Goal: Task Accomplishment & Management: Manage account settings

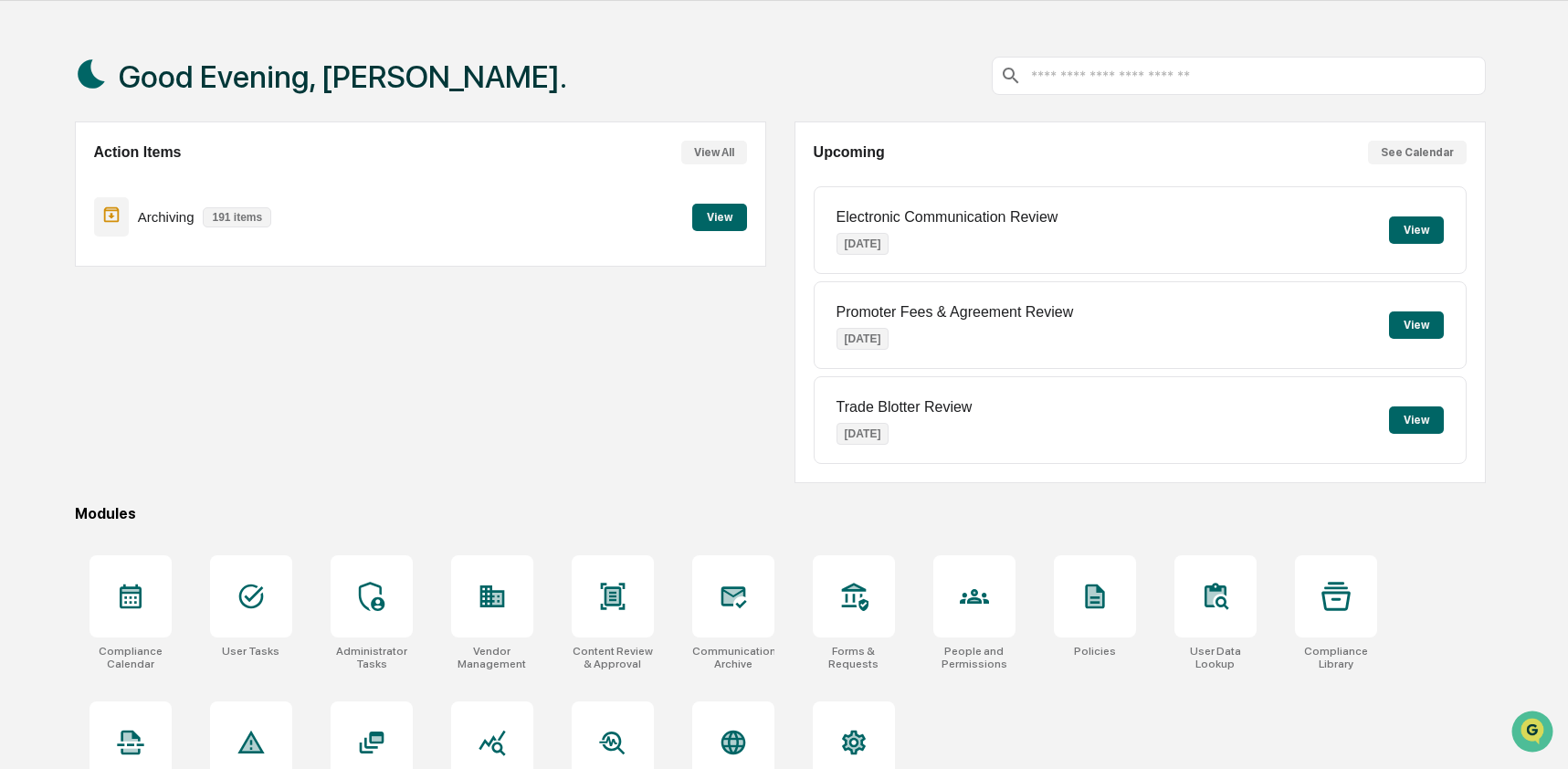
scroll to position [119, 0]
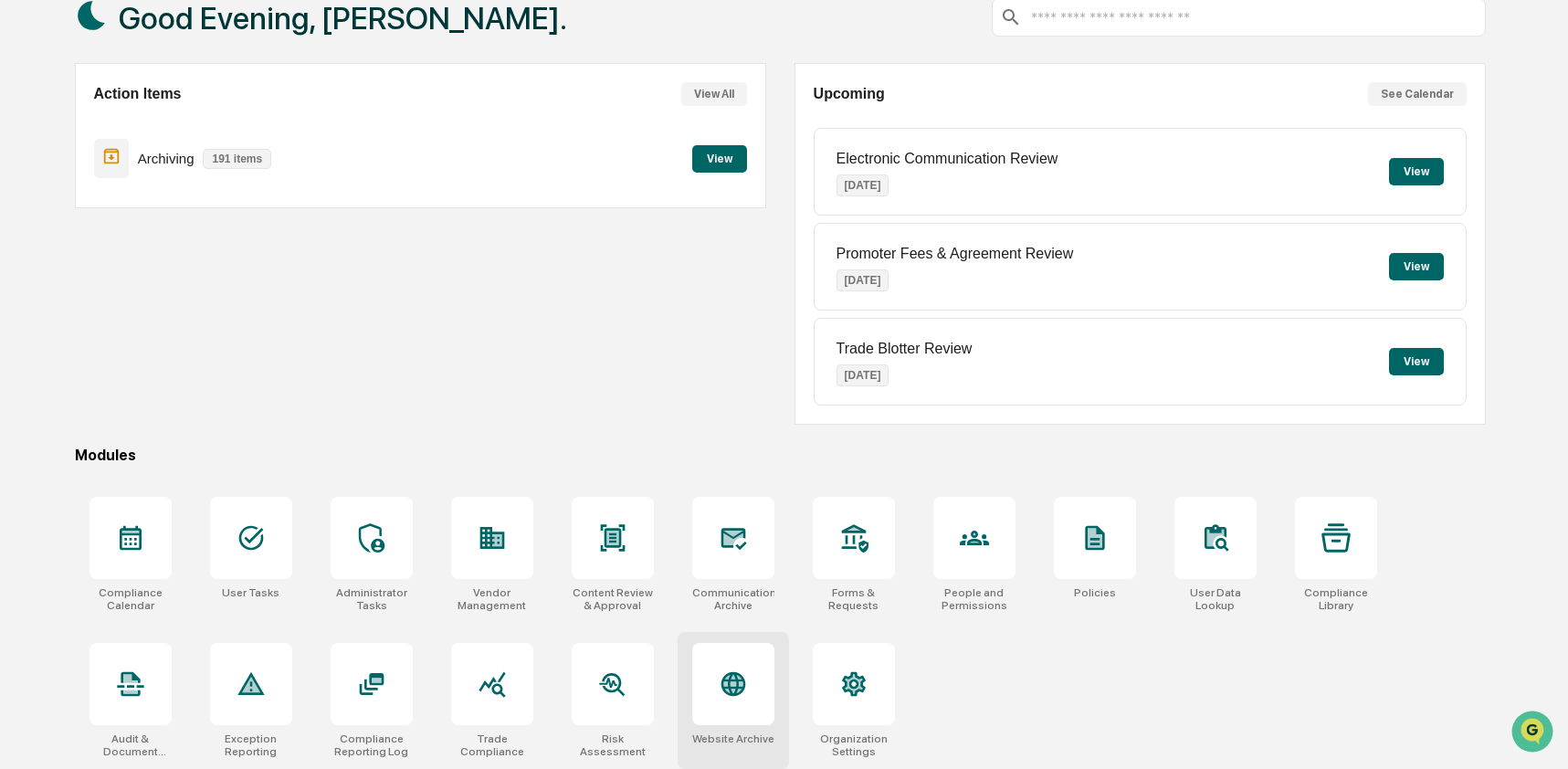
click at [731, 686] on icon at bounding box center [732, 684] width 24 height 24
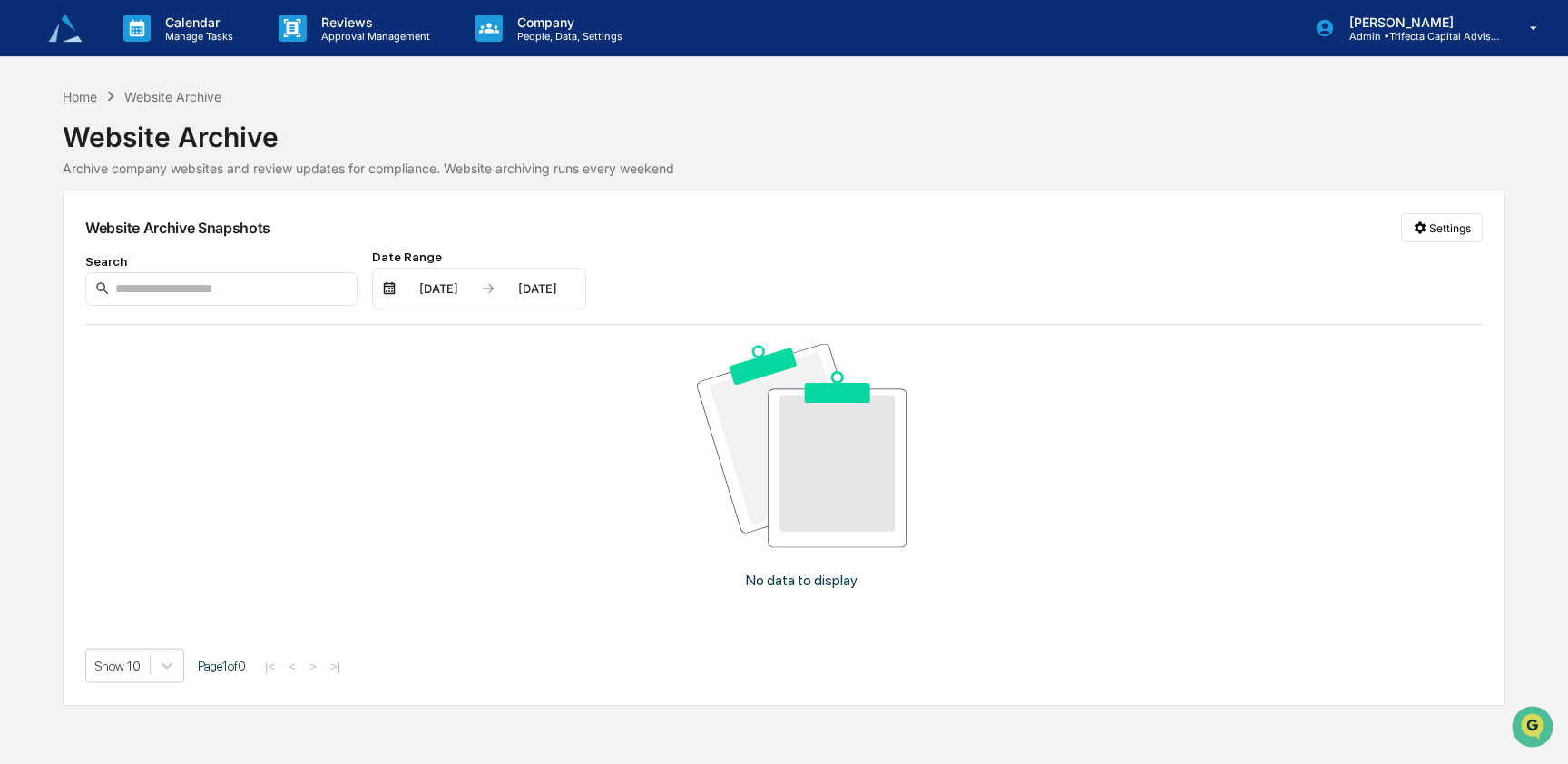
click at [79, 100] on div "Home" at bounding box center [79, 97] width 34 height 16
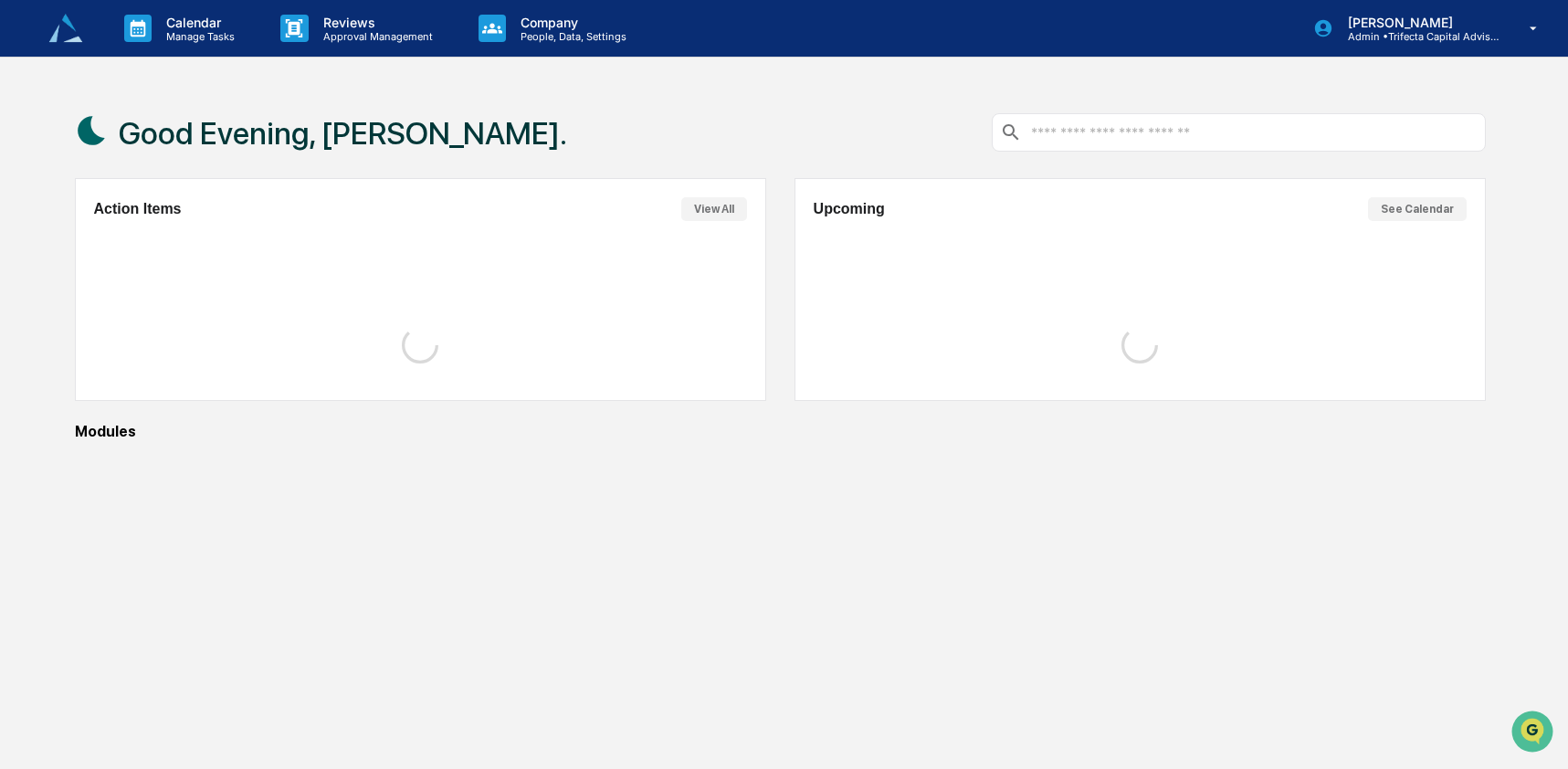
click at [80, 100] on div "Good Evening, [PERSON_NAME]." at bounding box center [320, 132] width 492 height 91
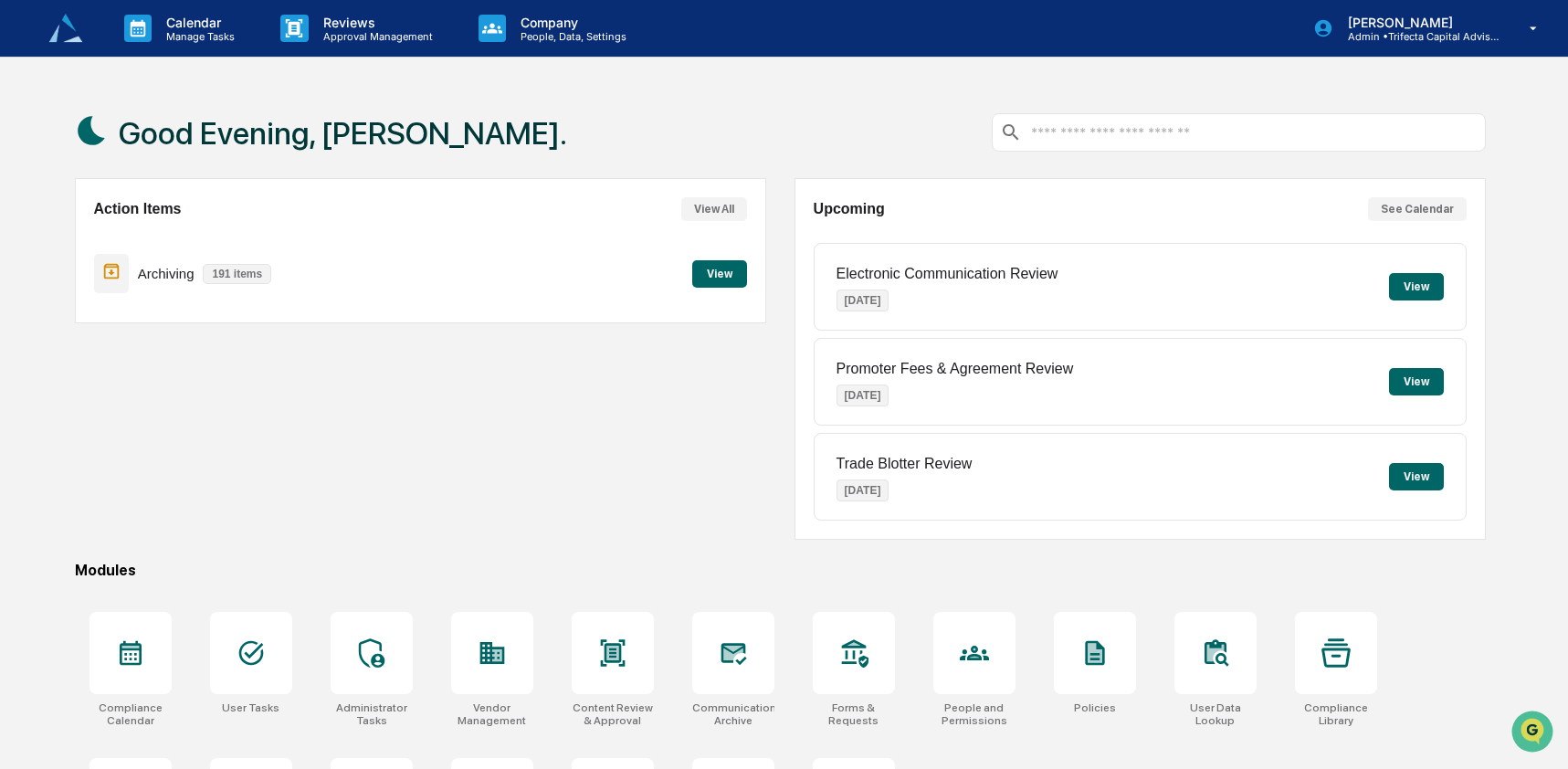
scroll to position [87, 0]
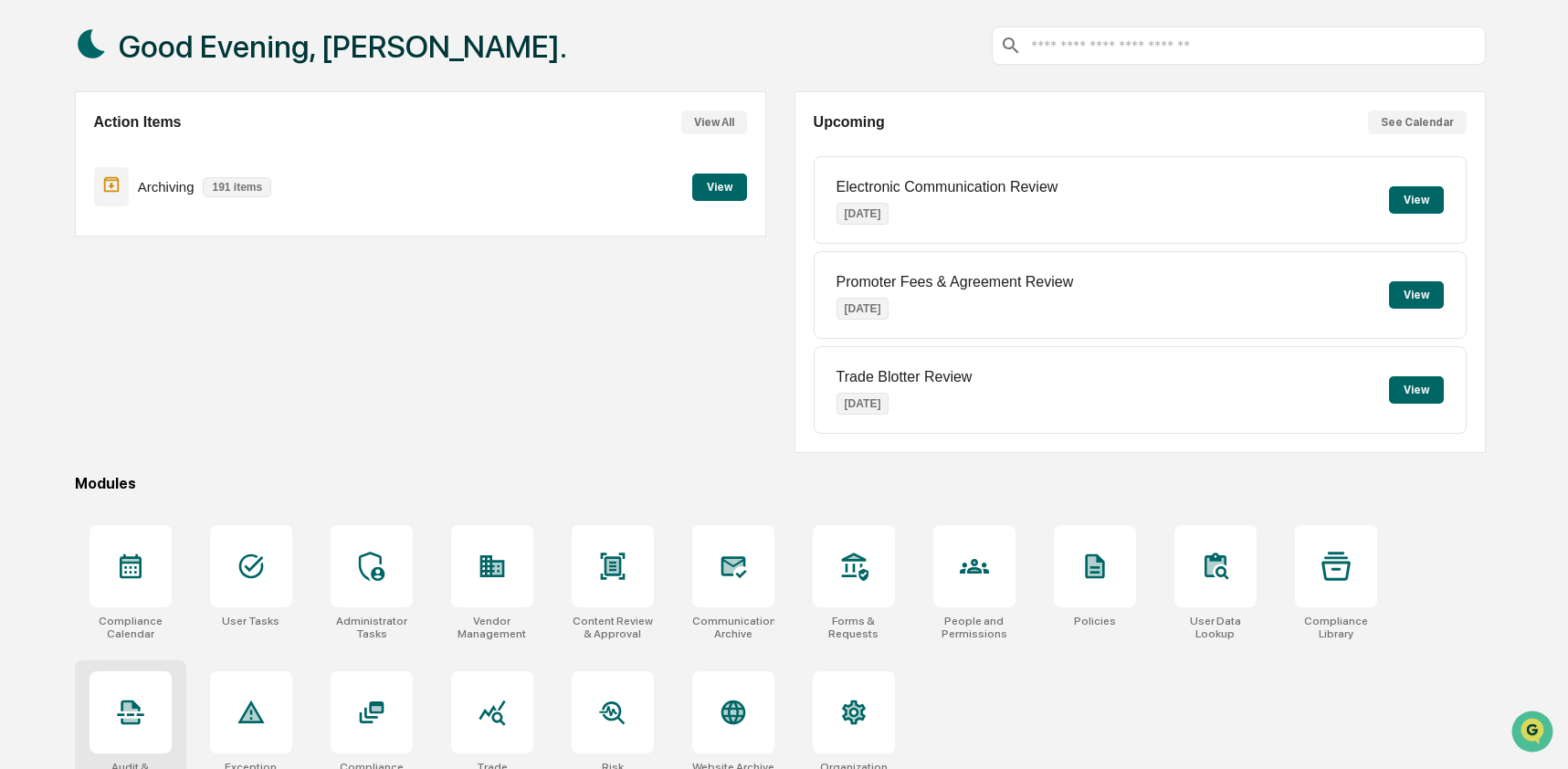
click at [144, 696] on div at bounding box center [131, 712] width 82 height 82
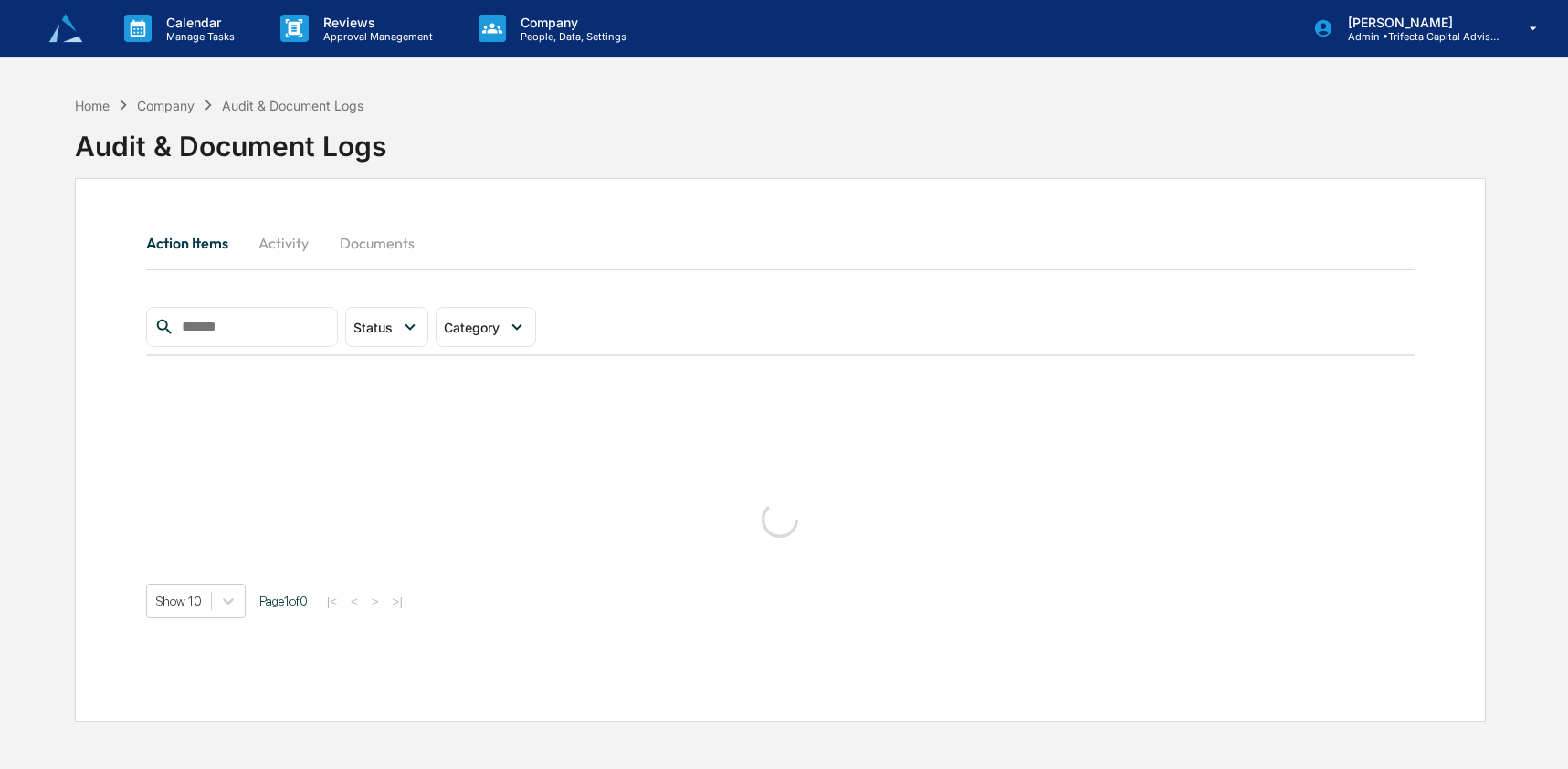
click at [292, 235] on button "Activity" at bounding box center [284, 243] width 82 height 44
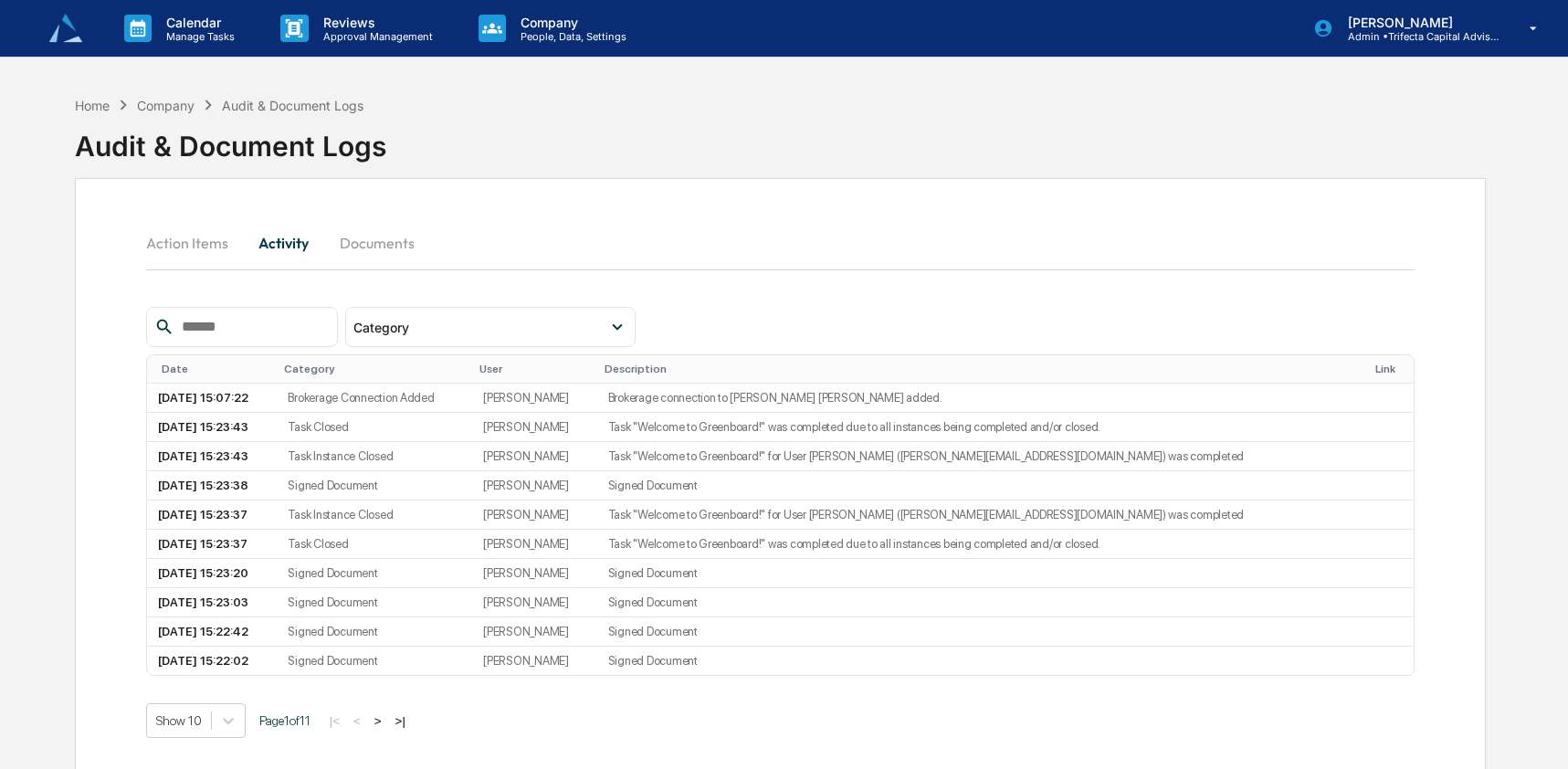
click at [275, 328] on input "text" at bounding box center [252, 326] width 155 height 23
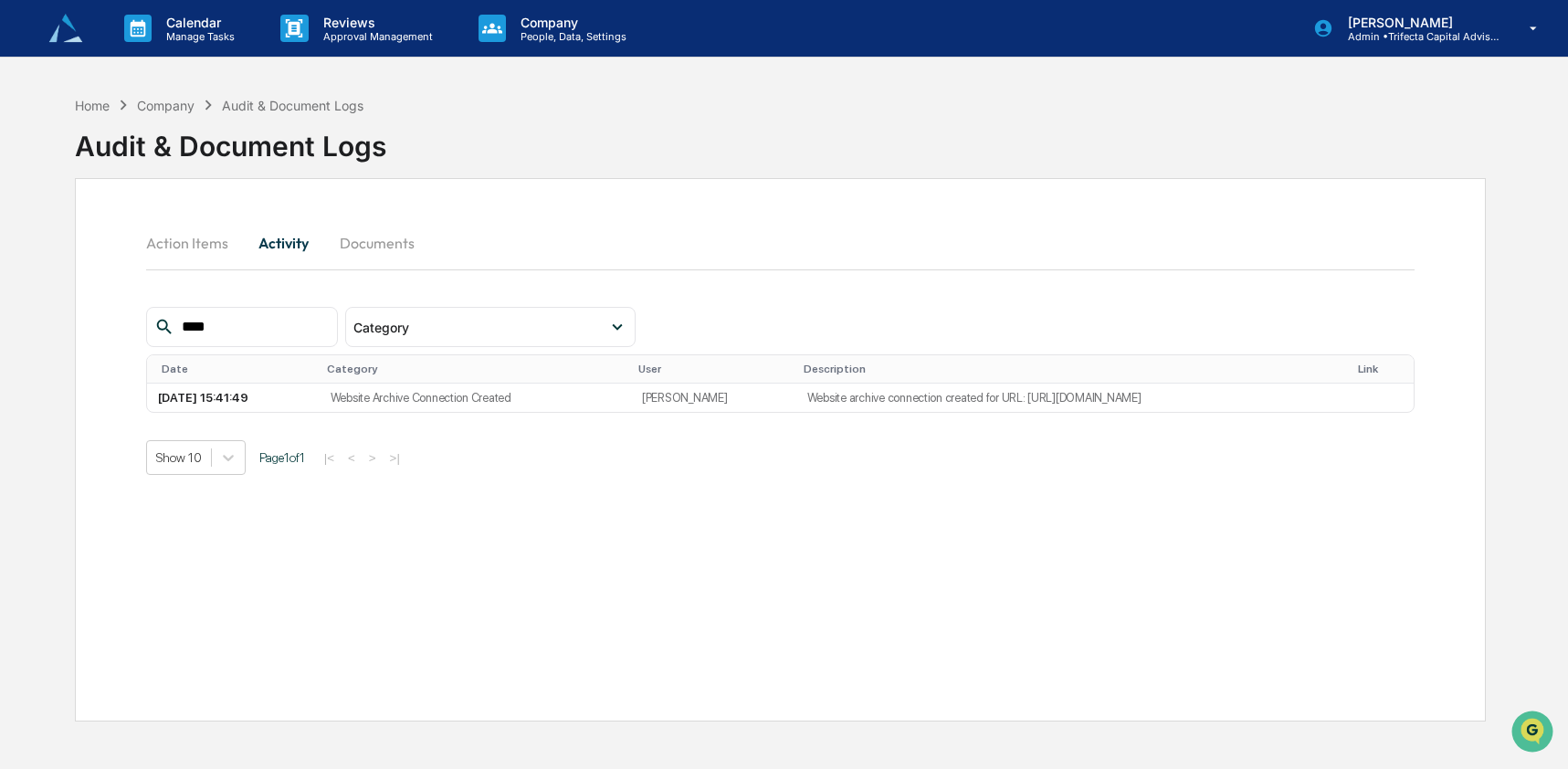
type input "****"
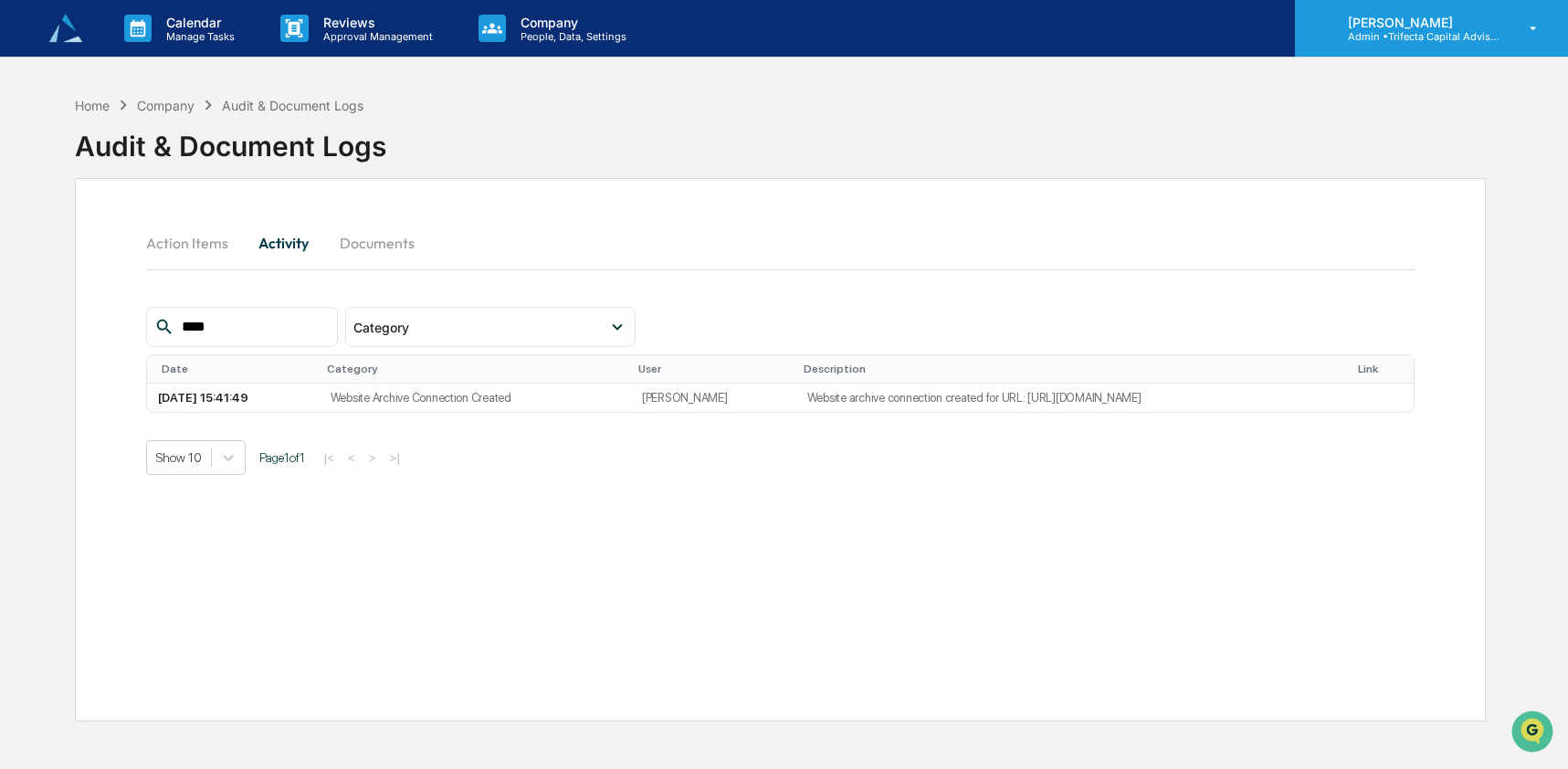
click at [1438, 34] on p "Admin • Trifecta Capital Advisors" at bounding box center [1417, 37] width 170 height 13
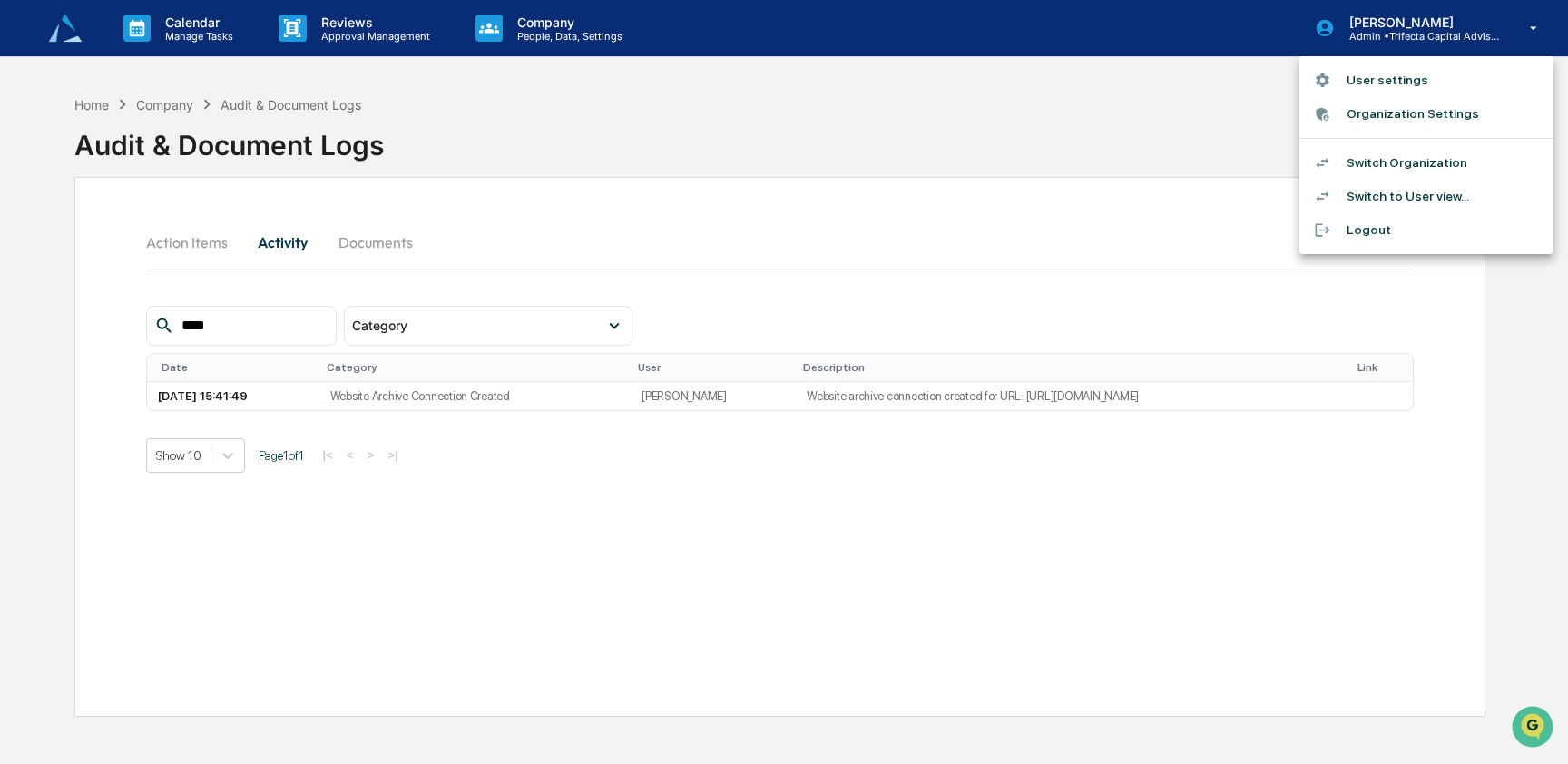
click at [1408, 167] on li "Switch Organization" at bounding box center [1426, 163] width 254 height 34
